Goal: Task Accomplishment & Management: Manage account settings

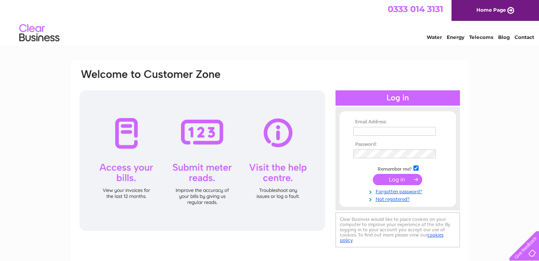
type input "kelvin.simpson@btconnect.com"
click at [394, 179] on input "submit" at bounding box center [397, 179] width 49 height 11
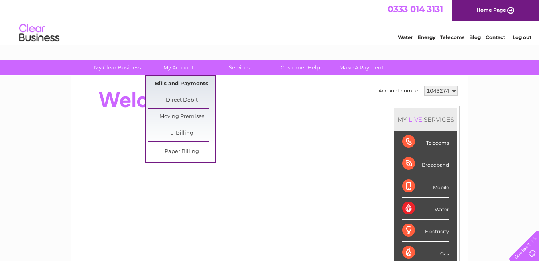
click at [172, 82] on link "Bills and Payments" at bounding box center [181, 84] width 66 height 16
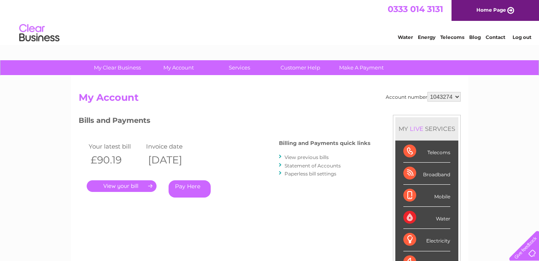
click at [143, 187] on link "." at bounding box center [122, 186] width 70 height 12
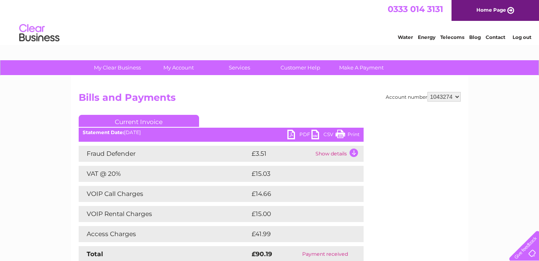
click at [342, 134] on link "Print" at bounding box center [347, 136] width 24 height 12
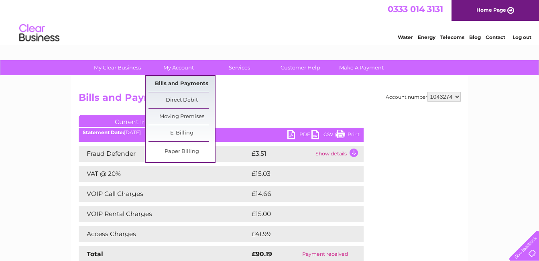
click at [171, 83] on link "Bills and Payments" at bounding box center [181, 84] width 66 height 16
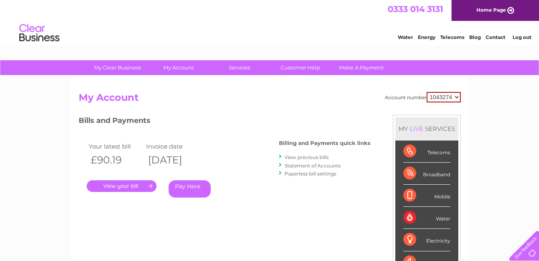
click at [298, 157] on link "View previous bills" at bounding box center [306, 157] width 44 height 6
